Goal: Obtain resource: Download file/media

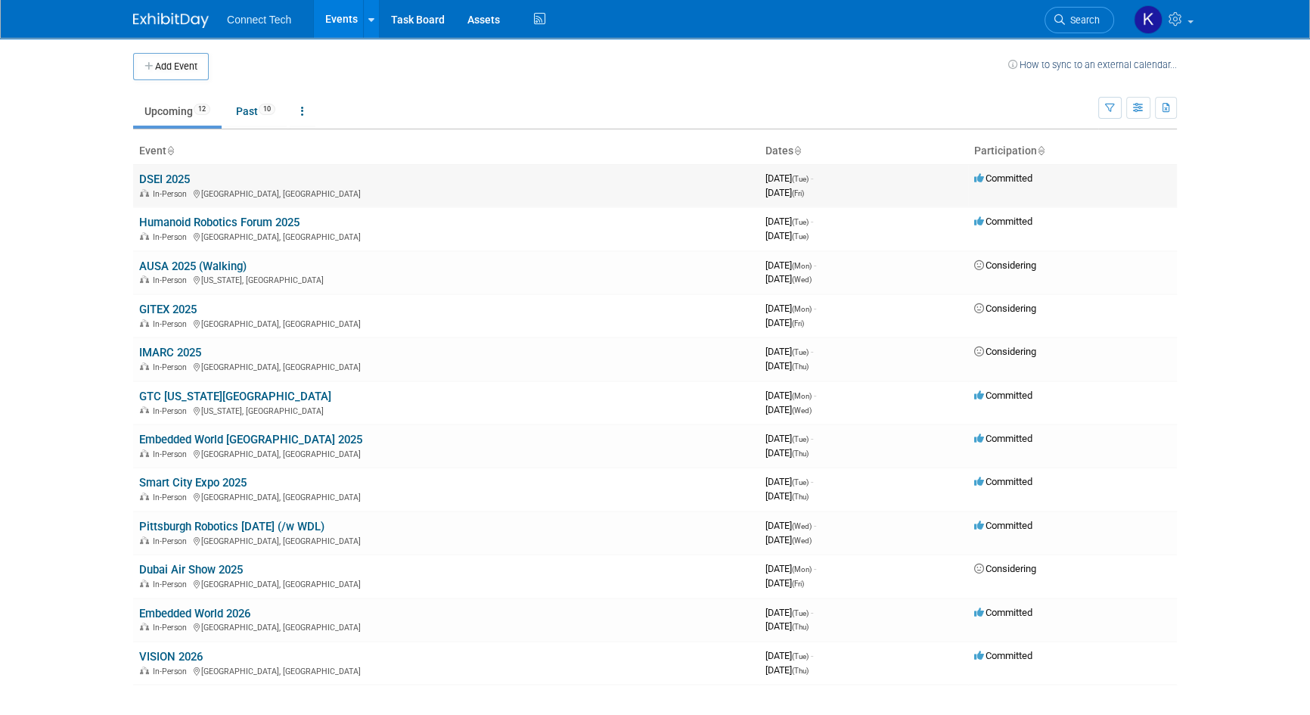
click at [157, 178] on link "DSEI 2025" at bounding box center [164, 180] width 51 height 14
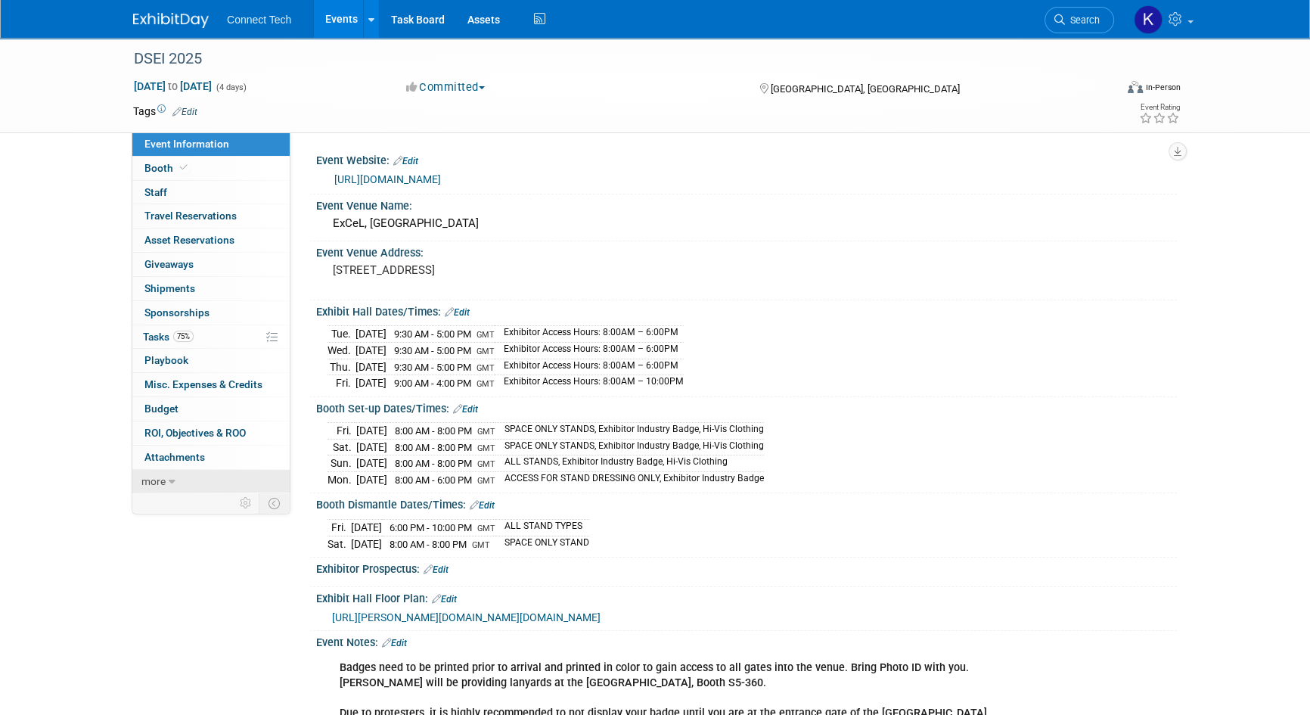
click at [176, 475] on link "more" at bounding box center [210, 481] width 157 height 23
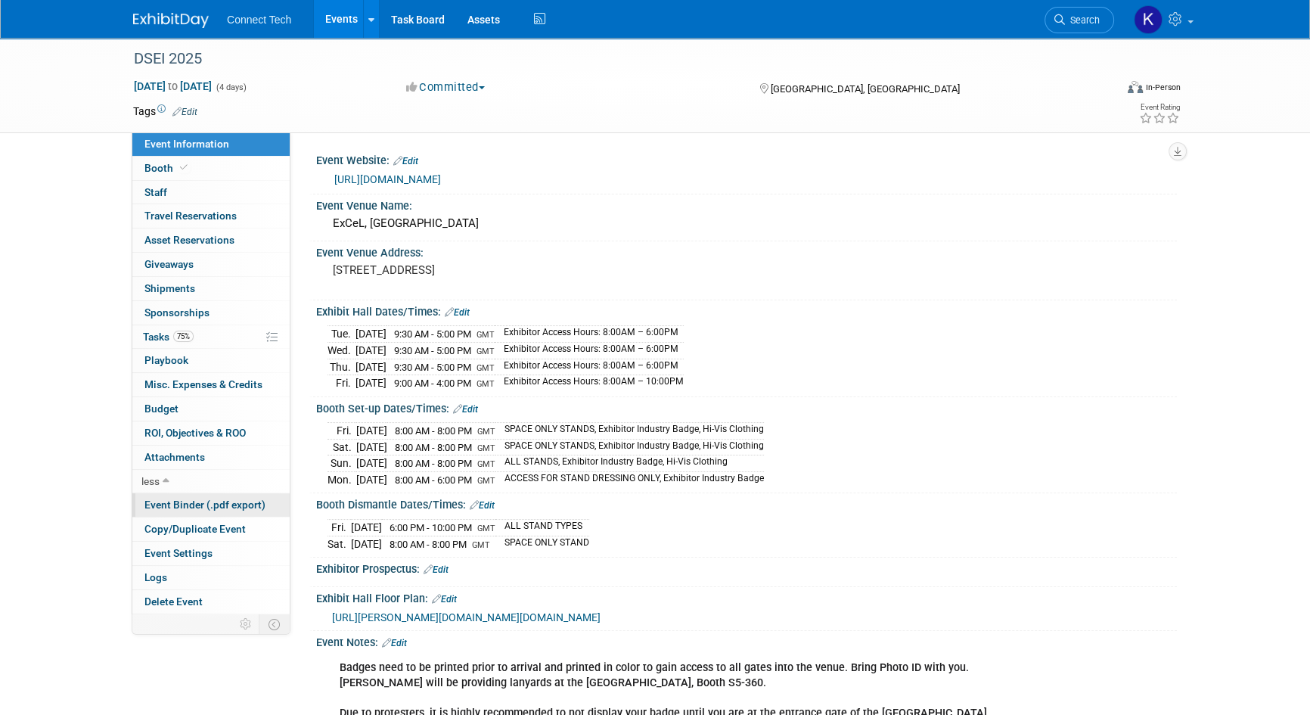
click at [178, 504] on span "Event Binder (.pdf export)" at bounding box center [205, 505] width 121 height 12
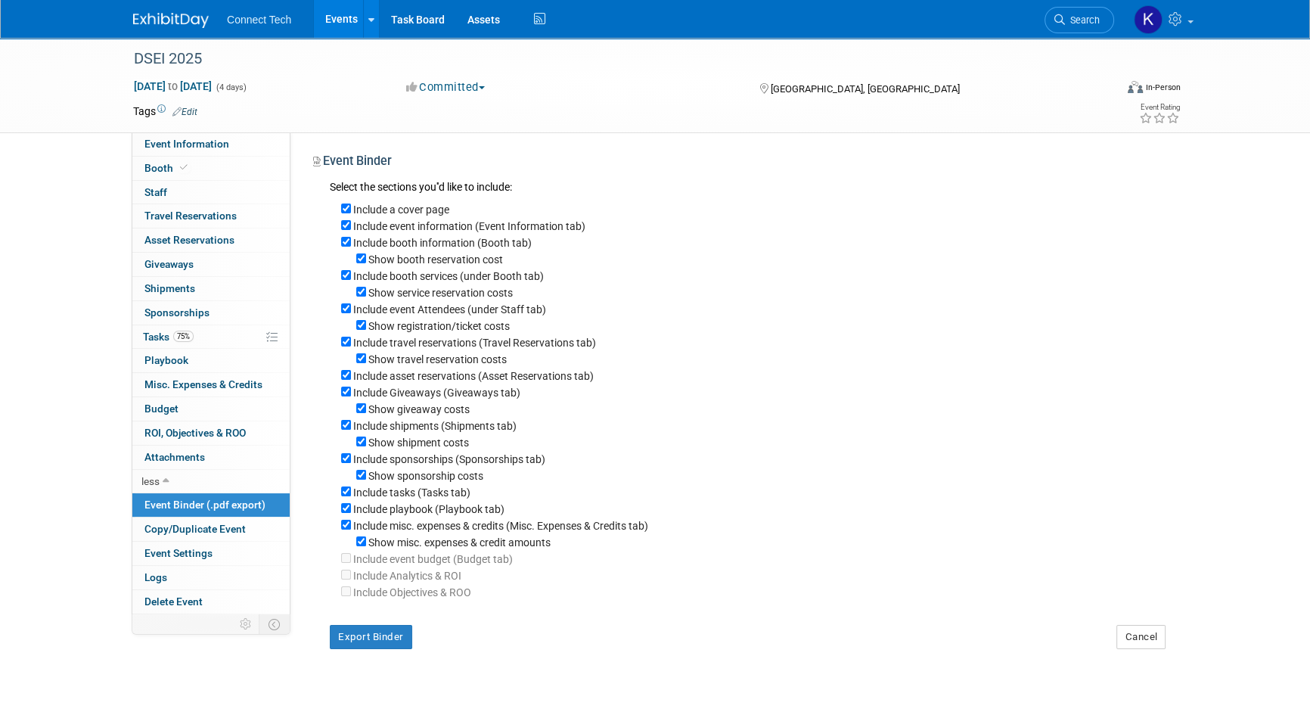
click at [406, 547] on label "Show misc. expenses & credit amounts" at bounding box center [459, 542] width 182 height 12
click at [366, 546] on input "Show misc. expenses & credit amounts" at bounding box center [361, 541] width 10 height 10
checkbox input "false"
click at [409, 526] on label "Include misc. expenses & credits (Misc. Expenses & Credits tab)" at bounding box center [500, 526] width 295 height 12
click at [351, 526] on input "Include misc. expenses & credits (Misc. Expenses & Credits tab)" at bounding box center [346, 525] width 10 height 10
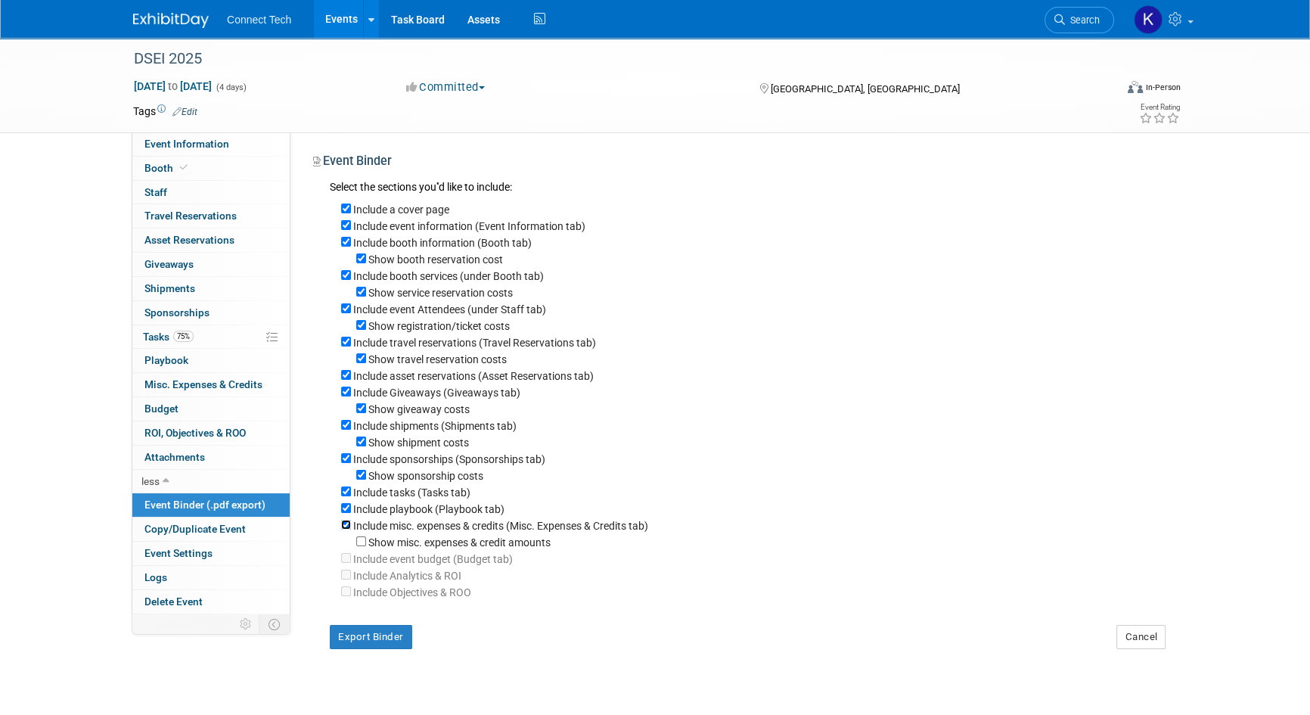
checkbox input "false"
click at [409, 509] on label "Include playbook (Playbook tab)" at bounding box center [428, 509] width 151 height 12
click at [351, 509] on input "Include playbook (Playbook tab)" at bounding box center [346, 508] width 10 height 10
checkbox input "false"
click at [409, 499] on label "Include tasks (Tasks tab)" at bounding box center [411, 493] width 117 height 12
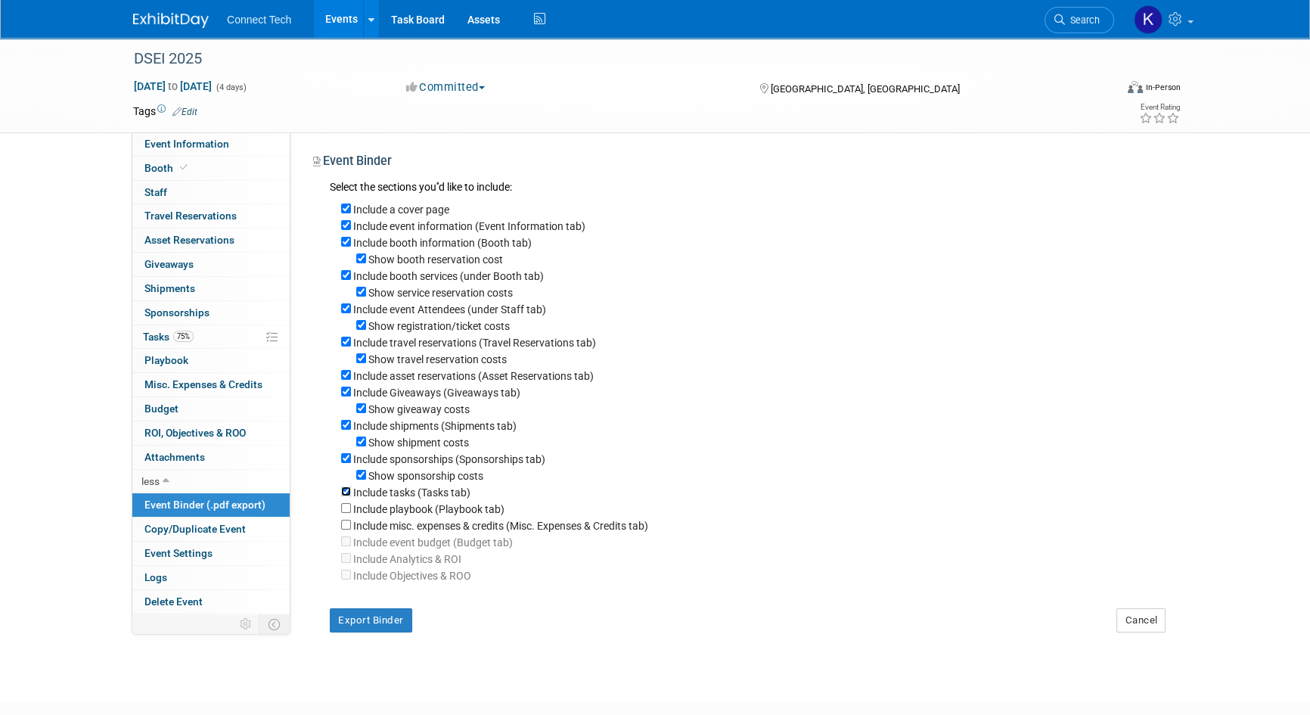
click at [351, 496] on input "Include tasks (Tasks tab)" at bounding box center [346, 492] width 10 height 10
checkbox input "false"
click at [411, 482] on label "Show sponsorship costs" at bounding box center [425, 476] width 115 height 12
click at [366, 480] on input "Show sponsorship costs" at bounding box center [361, 475] width 10 height 10
checkbox input "false"
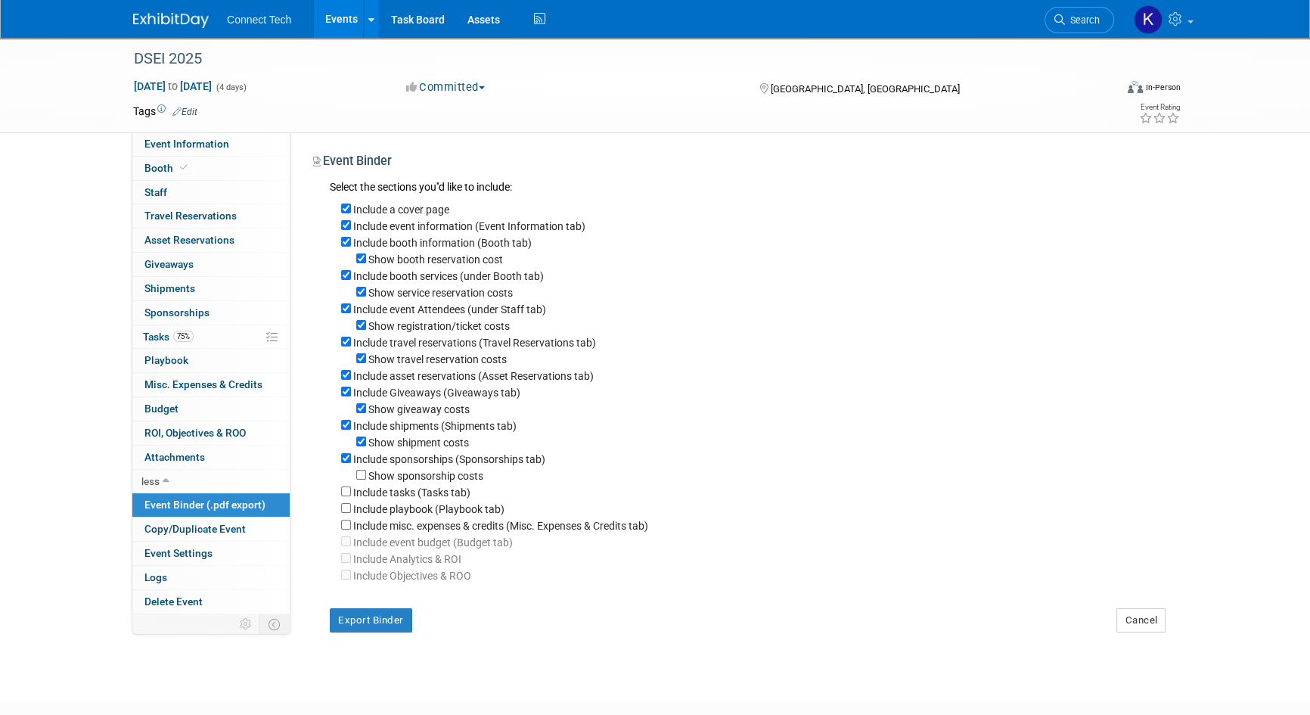
click at [416, 459] on label "Include sponsorships (Sponsorships tab)" at bounding box center [449, 459] width 192 height 12
click at [351, 459] on input "Include sponsorships (Sponsorships tab)" at bounding box center [346, 458] width 10 height 10
checkbox input "false"
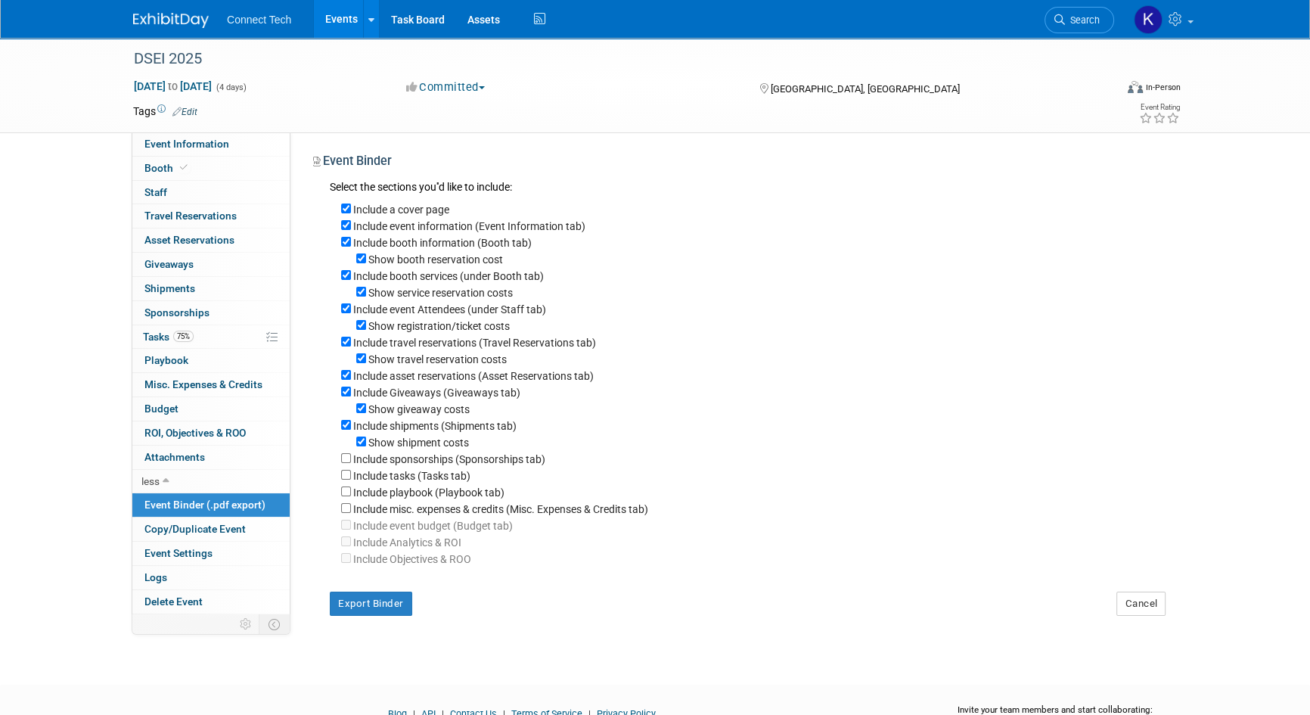
click at [418, 432] on label "Include shipments (Shipments tab)" at bounding box center [434, 426] width 163 height 12
click at [351, 430] on input "Include shipments (Shipments tab)" at bounding box center [346, 425] width 10 height 10
checkbox input "false"
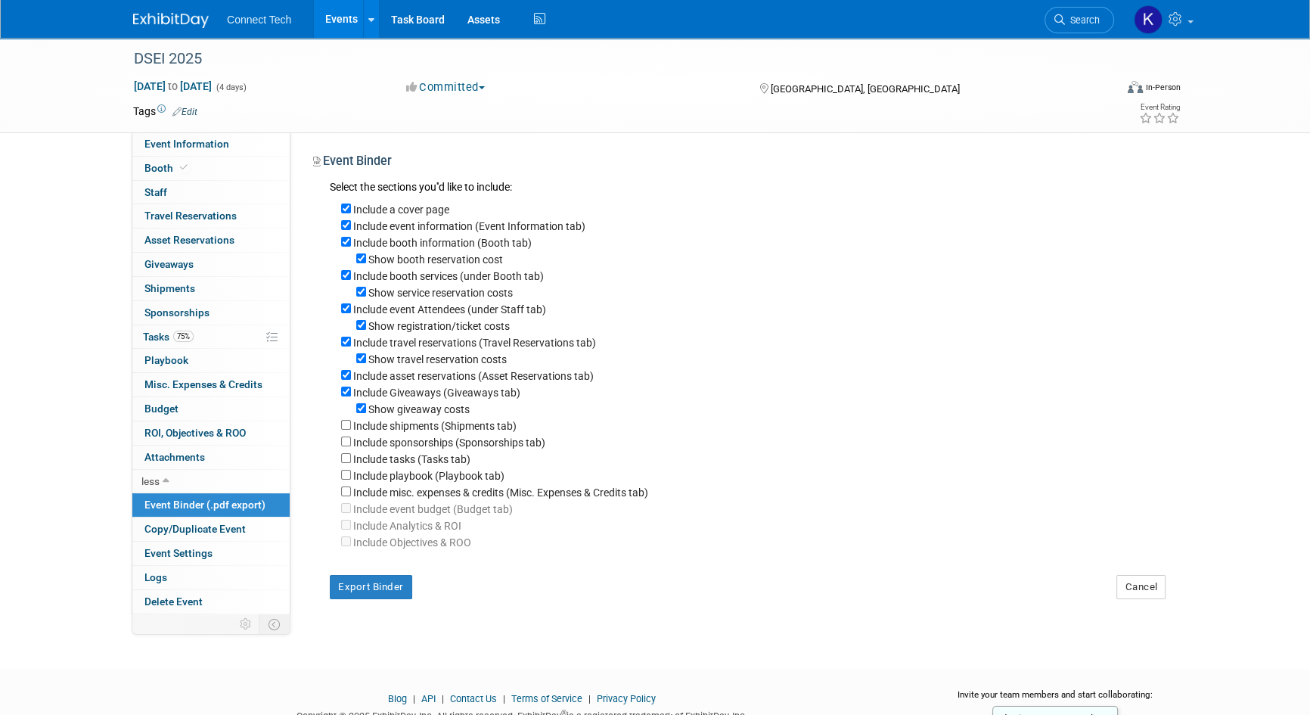
click at [422, 423] on div "Include shipments (Shipments tab)" at bounding box center [753, 425] width 825 height 17
click at [427, 412] on label "Show giveaway costs" at bounding box center [418, 409] width 101 height 12
click at [366, 412] on input "Show giveaway costs" at bounding box center [361, 408] width 10 height 10
checkbox input "false"
click at [436, 393] on label "Include Giveaways (Giveaways tab)" at bounding box center [436, 393] width 167 height 12
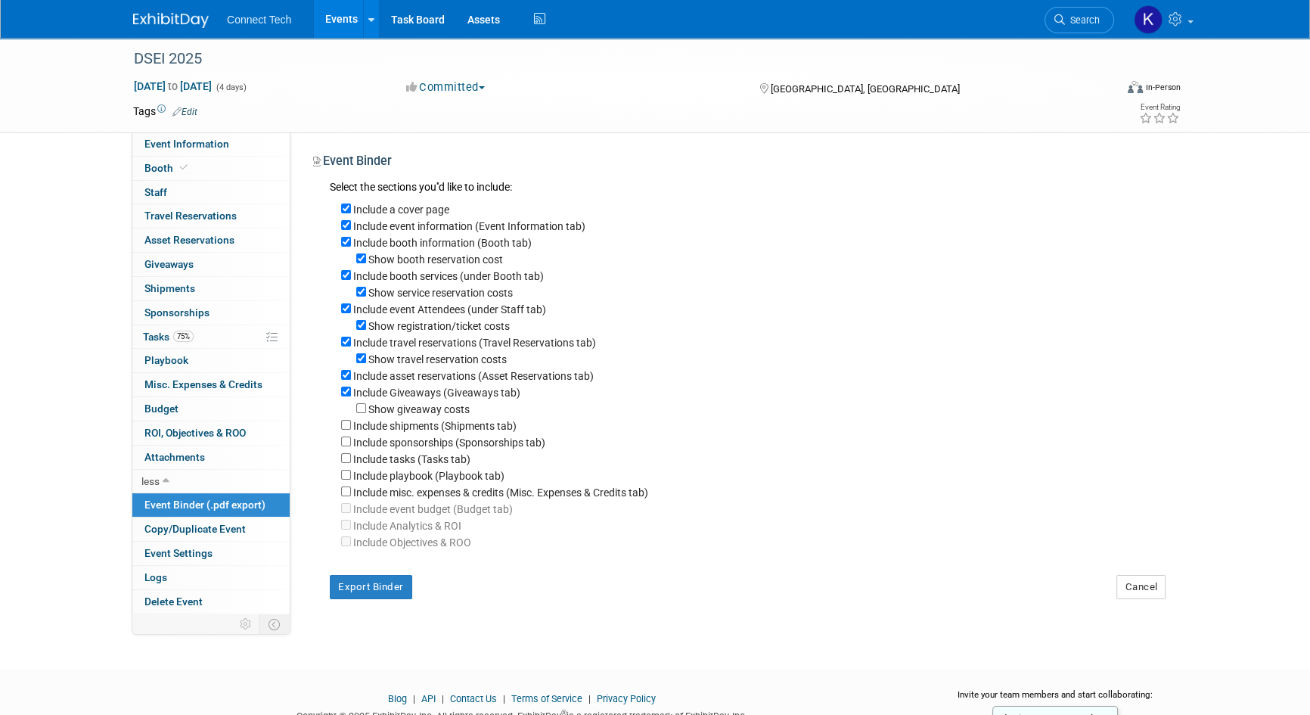
click at [351, 393] on input "Include Giveaways (Giveaways tab)" at bounding box center [346, 392] width 10 height 10
checkbox input "false"
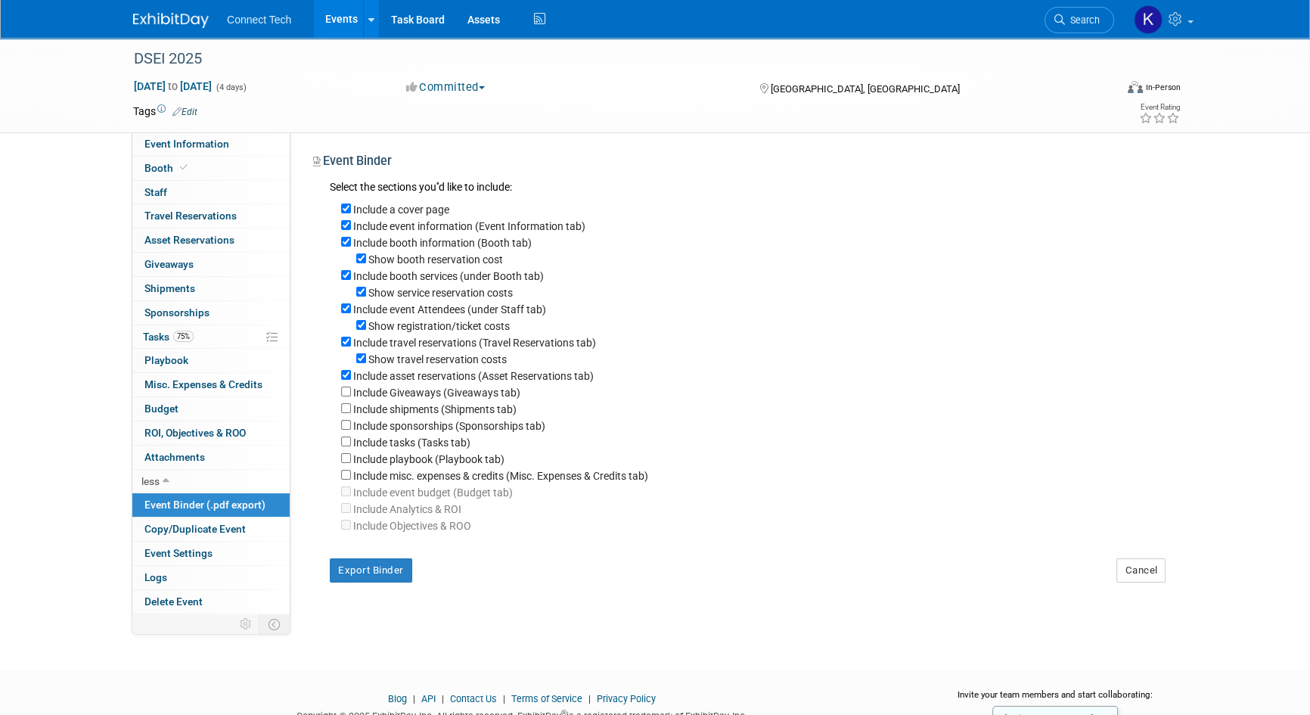
click at [439, 382] on label "Include asset reservations (Asset Reservations tab)" at bounding box center [473, 376] width 241 height 12
click at [351, 380] on input "Include asset reservations (Asset Reservations tab)" at bounding box center [346, 375] width 10 height 10
checkbox input "false"
click at [446, 365] on label "Show travel reservation costs" at bounding box center [437, 359] width 138 height 12
click at [366, 363] on input "Show travel reservation costs" at bounding box center [361, 358] width 10 height 10
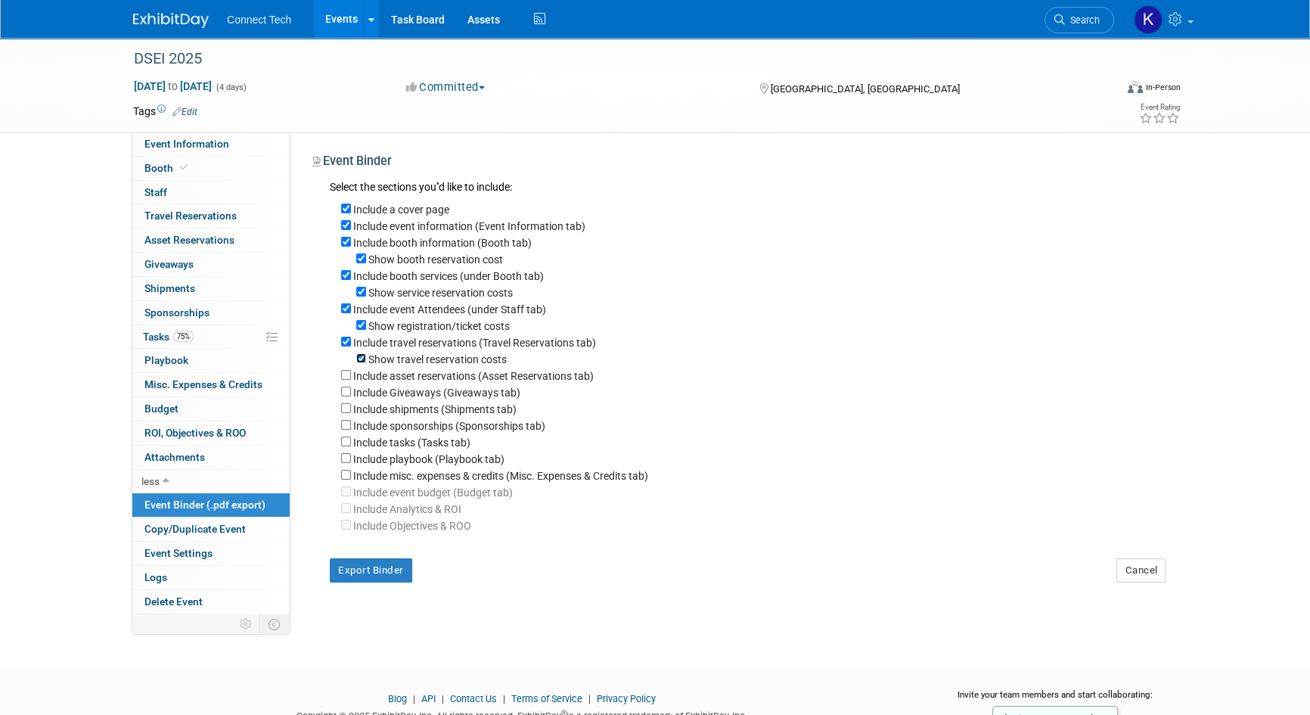
checkbox input "false"
click at [454, 345] on label "Include travel reservations (Travel Reservations tab)" at bounding box center [474, 343] width 243 height 12
click at [351, 345] on input "Include travel reservations (Travel Reservations tab)" at bounding box center [346, 342] width 10 height 10
checkbox input "false"
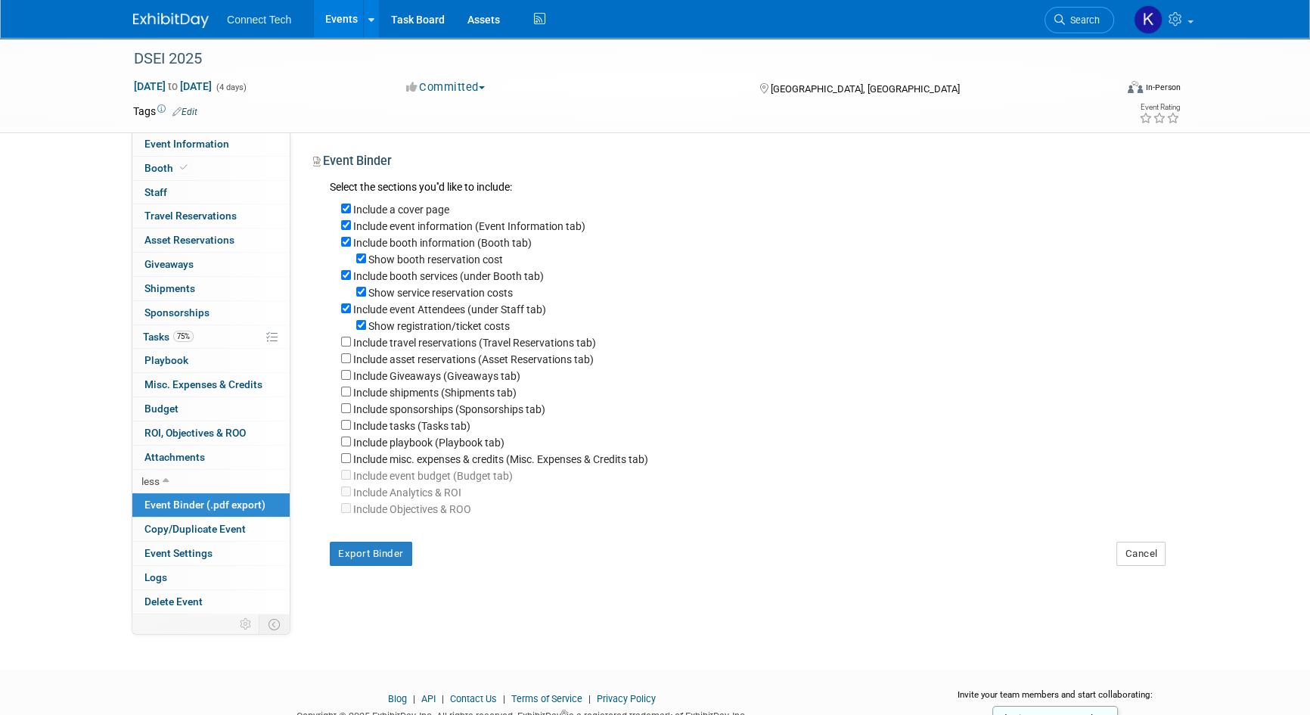
click at [459, 332] on label "Show registration/ticket costs" at bounding box center [438, 326] width 141 height 12
click at [366, 330] on input "Show registration/ticket costs" at bounding box center [361, 325] width 10 height 10
checkbox input "false"
click at [461, 316] on label "Include event Attendees (under Staff tab)" at bounding box center [449, 309] width 193 height 12
click at [351, 313] on input "Include event Attendees (under Staff tab)" at bounding box center [346, 308] width 10 height 10
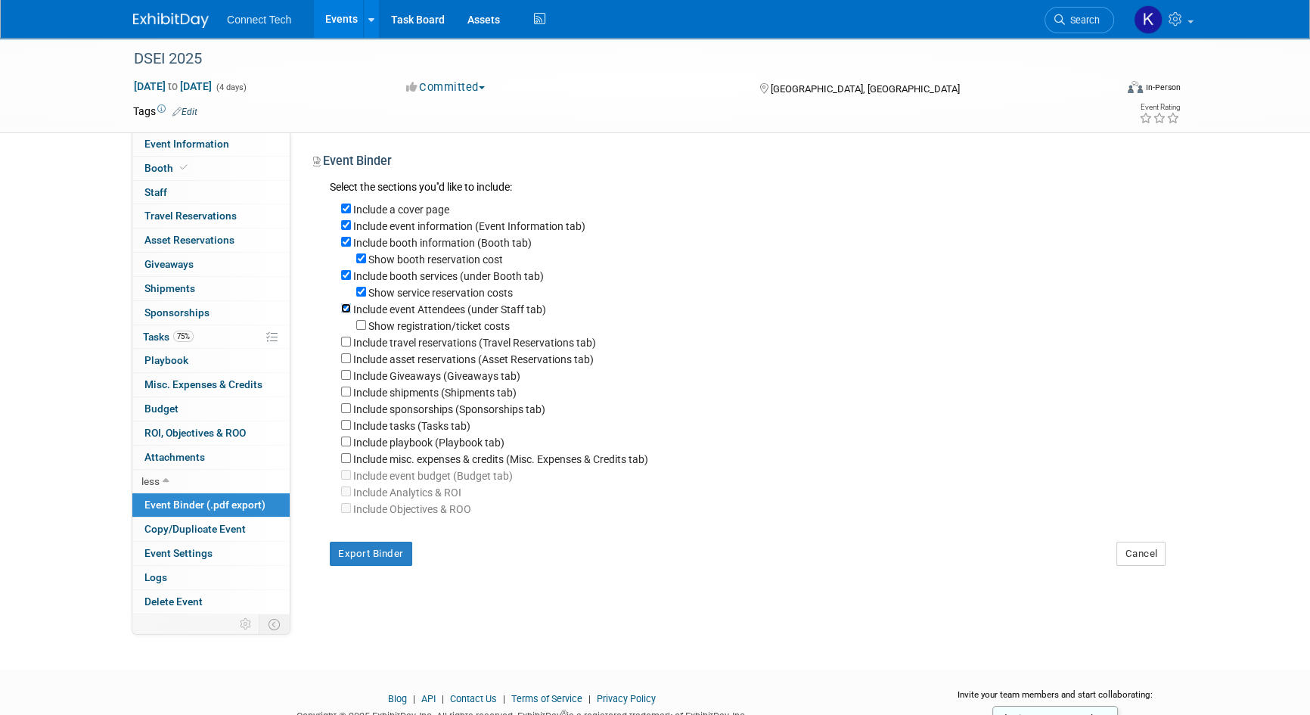
checkbox input "false"
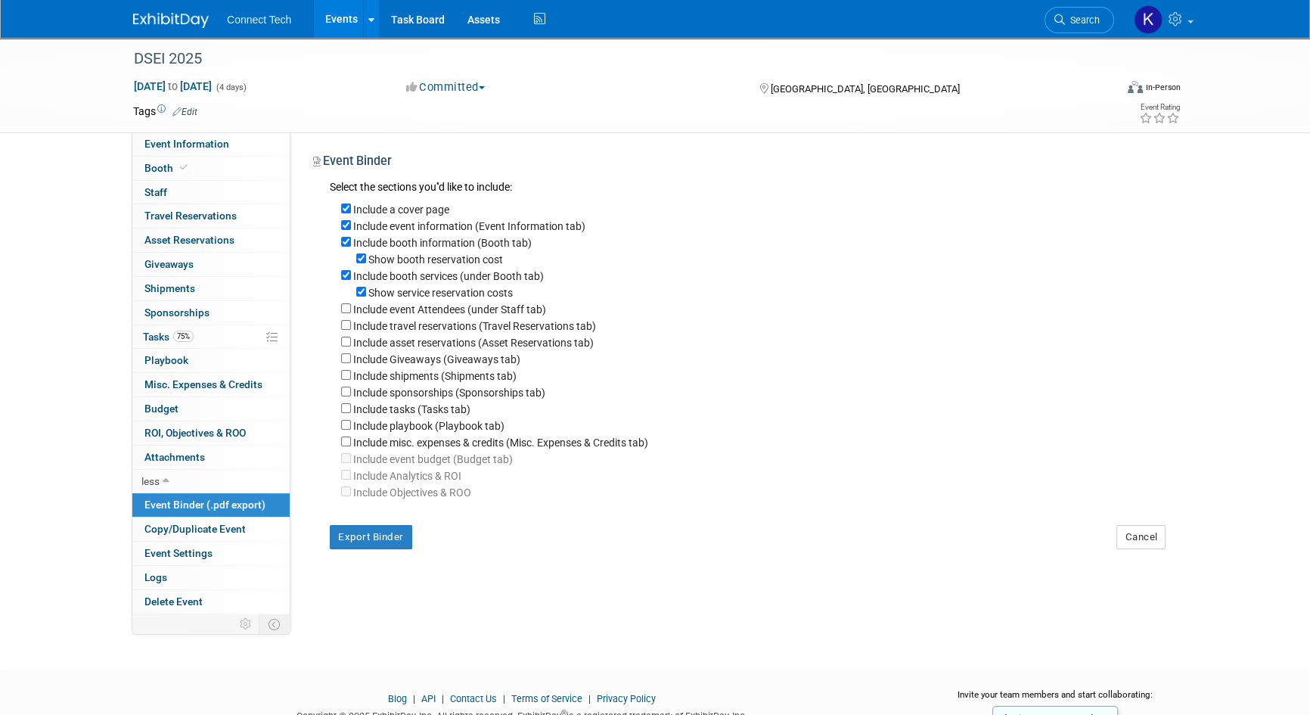
click at [454, 295] on label "Show service reservation costs" at bounding box center [440, 293] width 145 height 12
click at [366, 295] on input "Show service reservation costs" at bounding box center [361, 292] width 10 height 10
checkbox input "false"
click at [452, 257] on label "Show booth reservation cost" at bounding box center [435, 259] width 135 height 12
click at [366, 257] on input "Show booth reservation cost" at bounding box center [361, 258] width 10 height 10
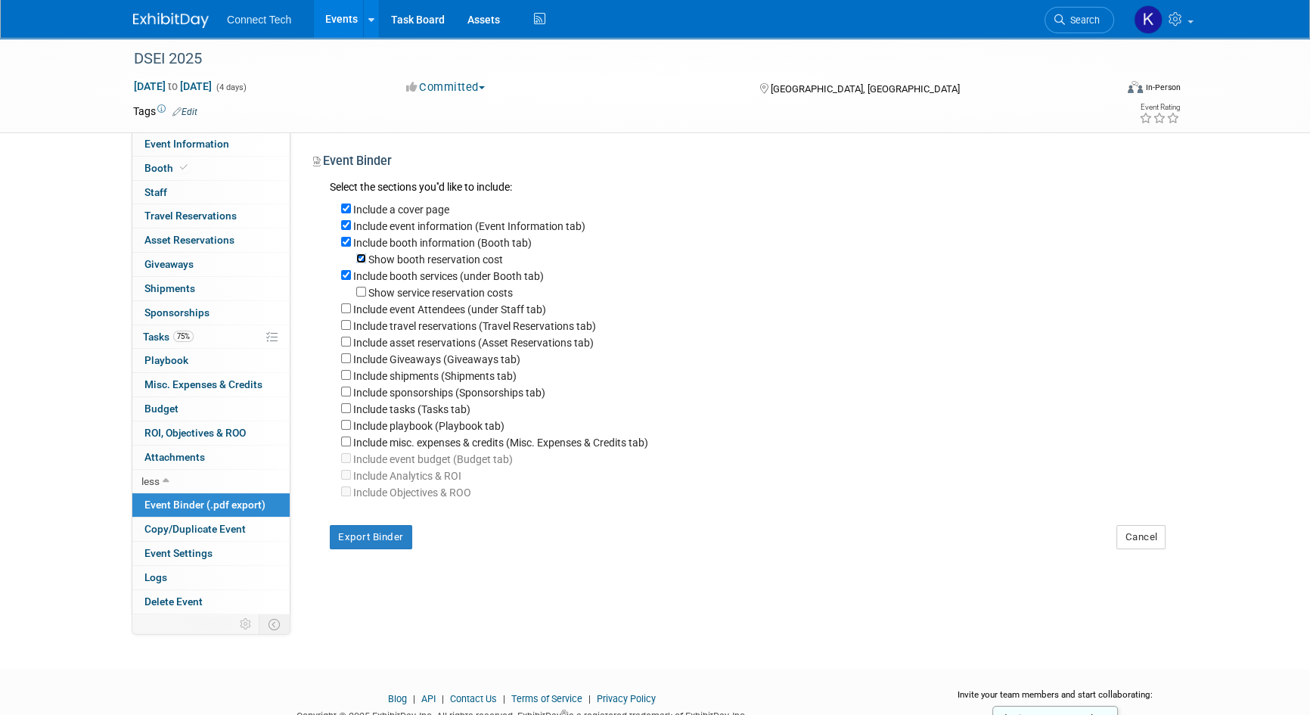
checkbox input "false"
click at [372, 544] on button "Export Binder" at bounding box center [371, 537] width 82 height 24
